Goal: Navigation & Orientation: Find specific page/section

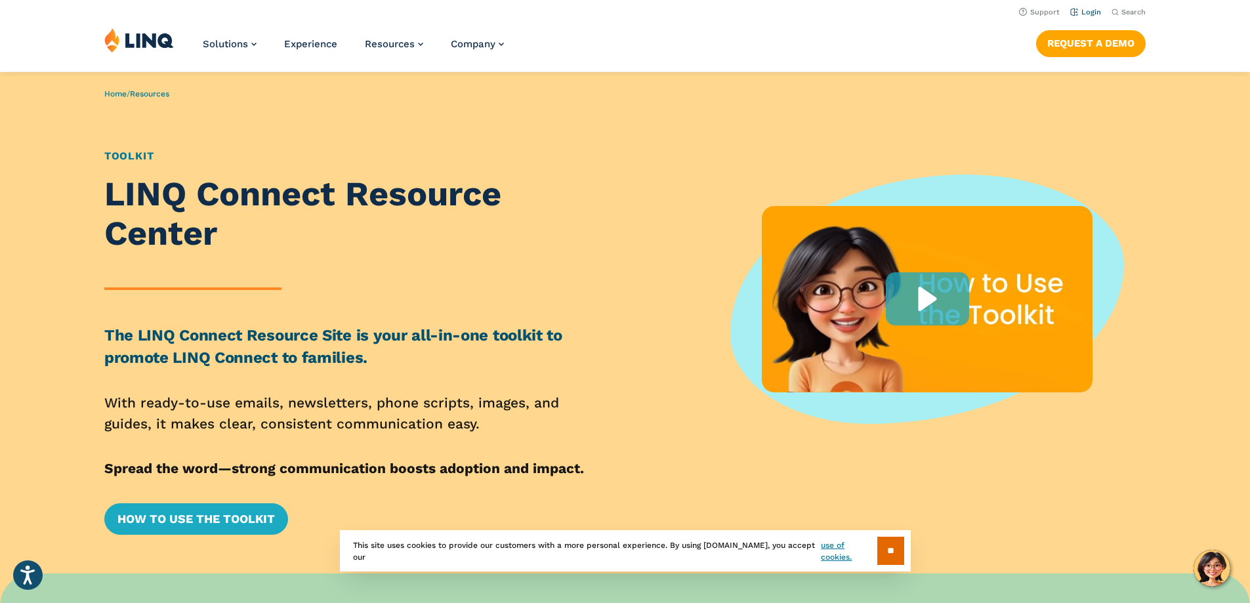
click at [1085, 9] on link "Login" at bounding box center [1085, 12] width 31 height 9
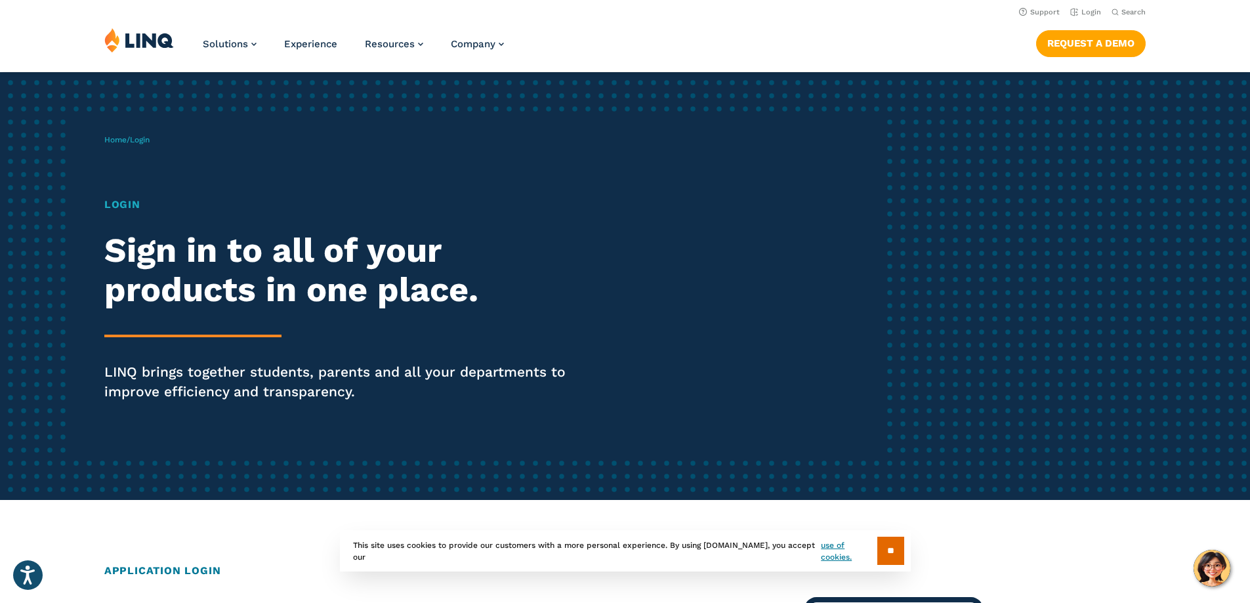
click at [121, 205] on h1 "Login" at bounding box center [345, 205] width 482 height 16
click at [147, 142] on span "Login" at bounding box center [140, 139] width 20 height 9
click at [1089, 9] on link "Login" at bounding box center [1085, 12] width 31 height 9
click at [1083, 12] on link "Login" at bounding box center [1085, 12] width 31 height 9
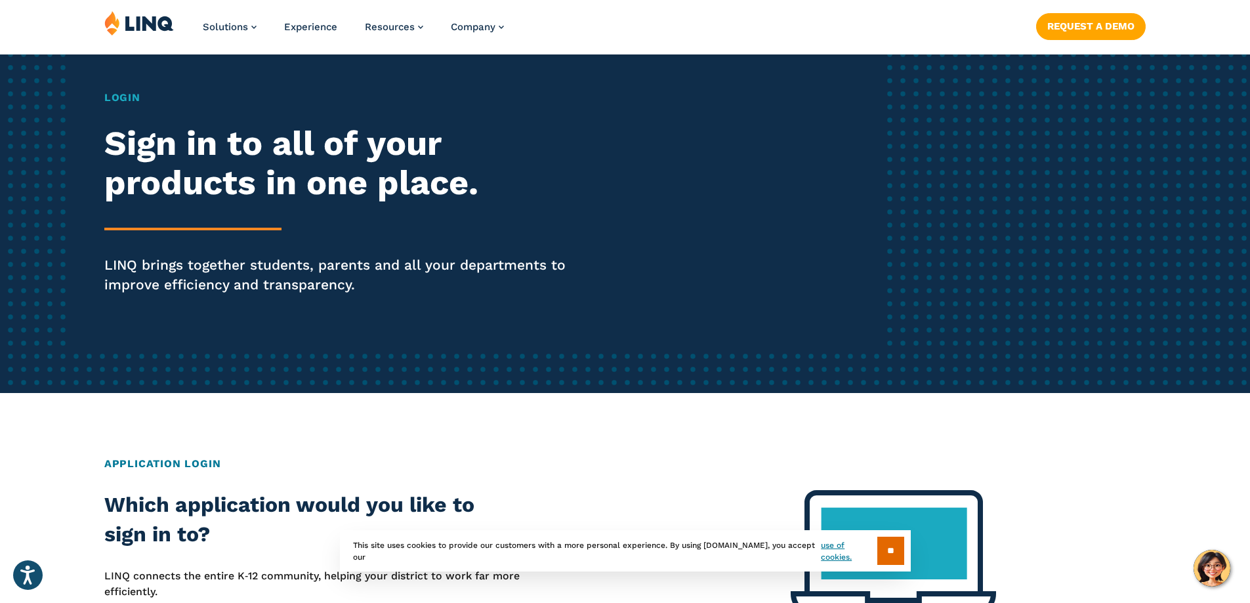
scroll to position [131, 0]
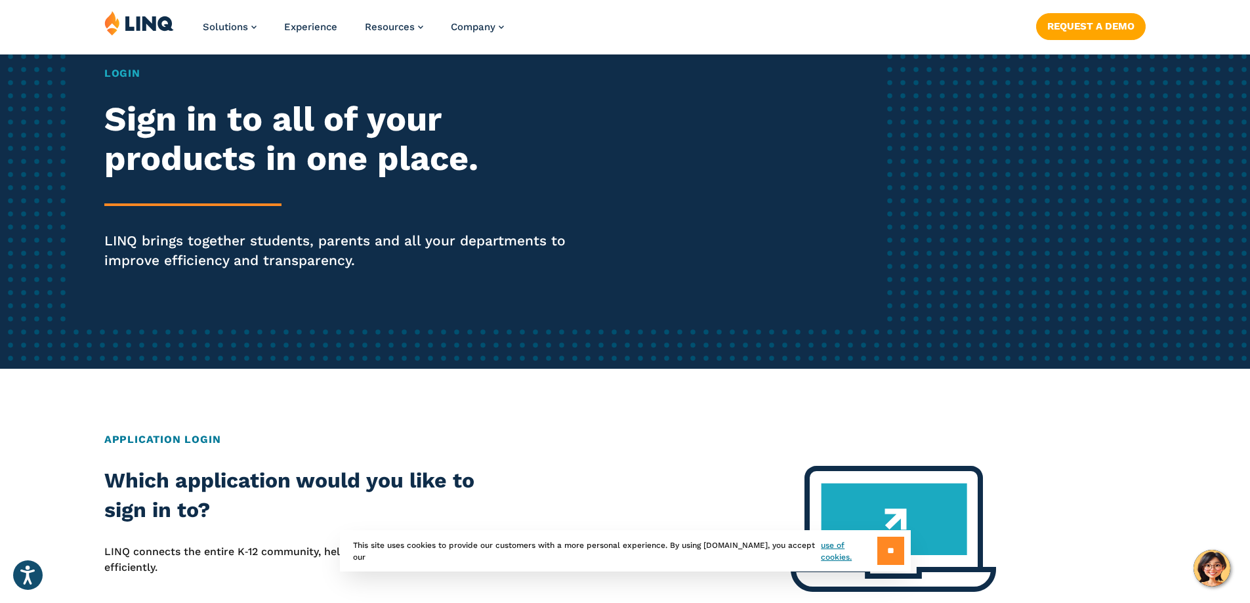
click at [882, 537] on input "**" at bounding box center [890, 551] width 27 height 28
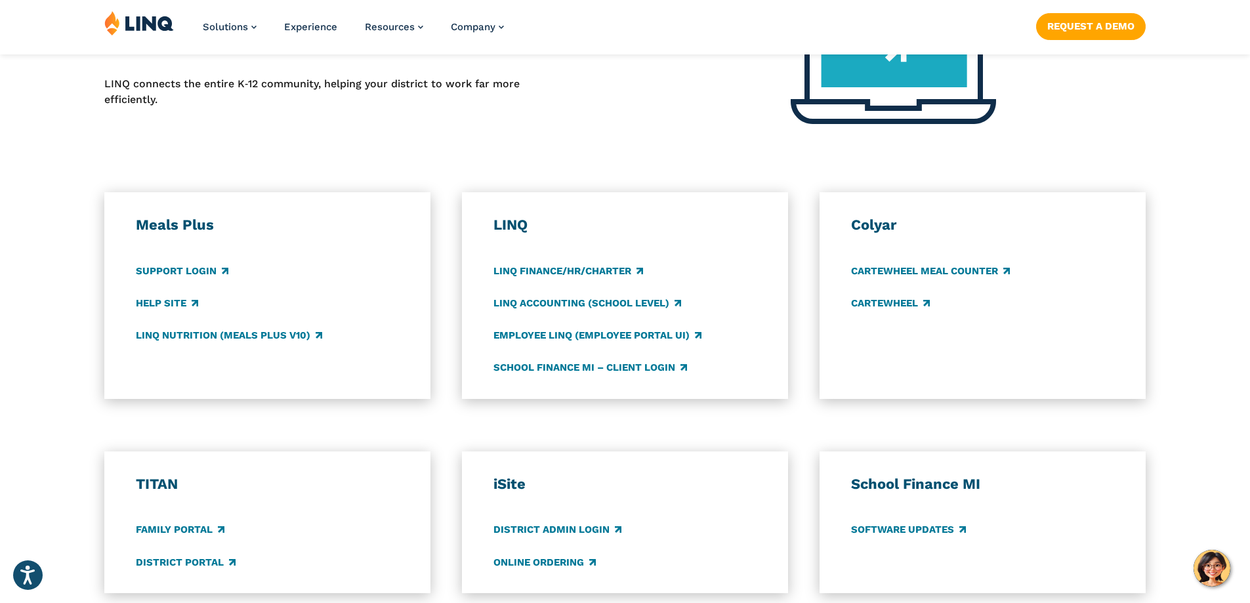
scroll to position [722, 0]
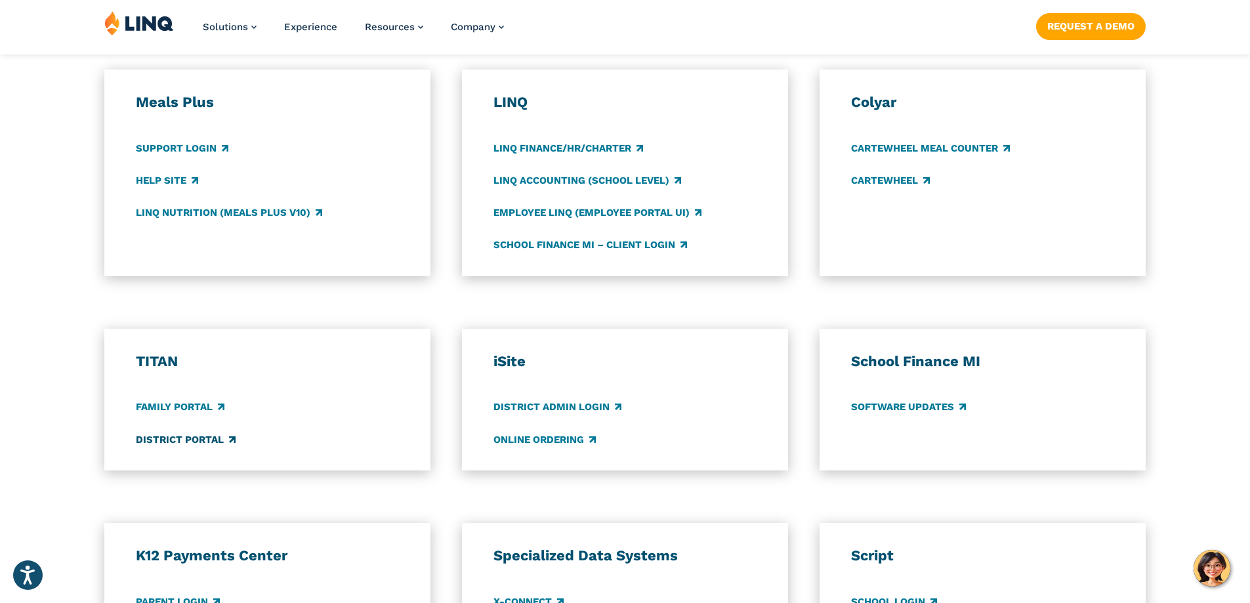
click at [174, 438] on link "District Portal" at bounding box center [186, 439] width 100 height 14
